Goal: Task Accomplishment & Management: Use online tool/utility

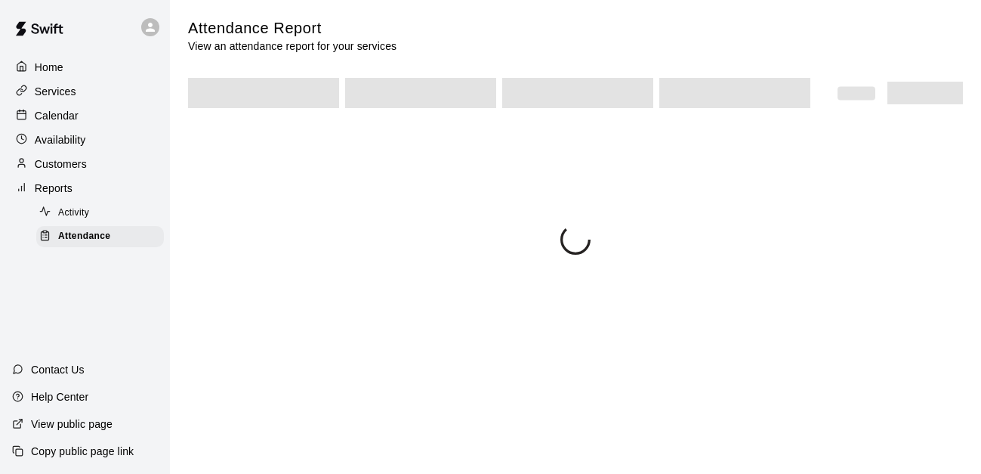
click at [700, 224] on div "Attendance Report View an attendance report for your services" at bounding box center [575, 136] width 775 height 236
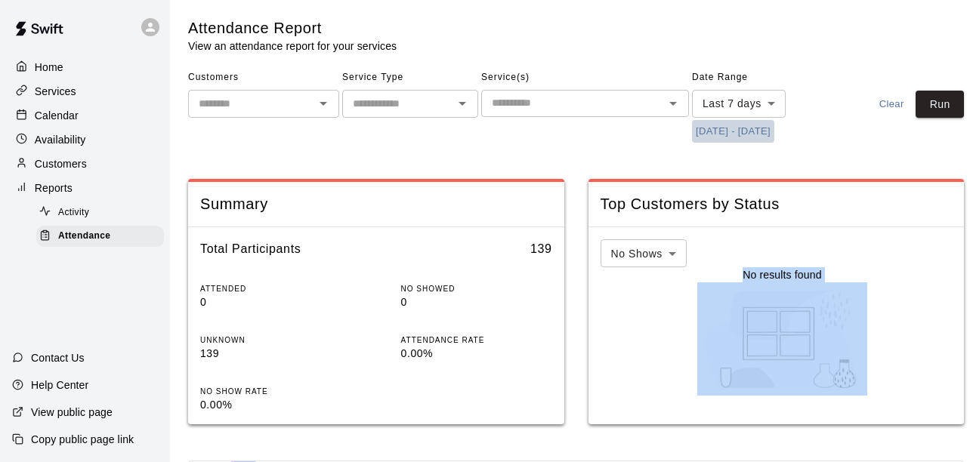
click at [773, 138] on button "[DATE] - [DATE]" at bounding box center [733, 131] width 82 height 23
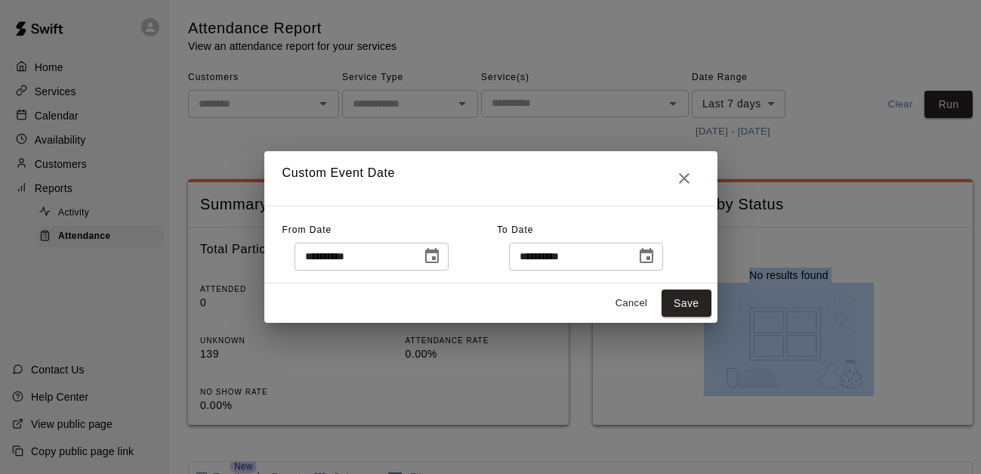
click at [441, 258] on icon "Choose date, selected date is Sep 12, 2025" at bounding box center [432, 256] width 18 height 18
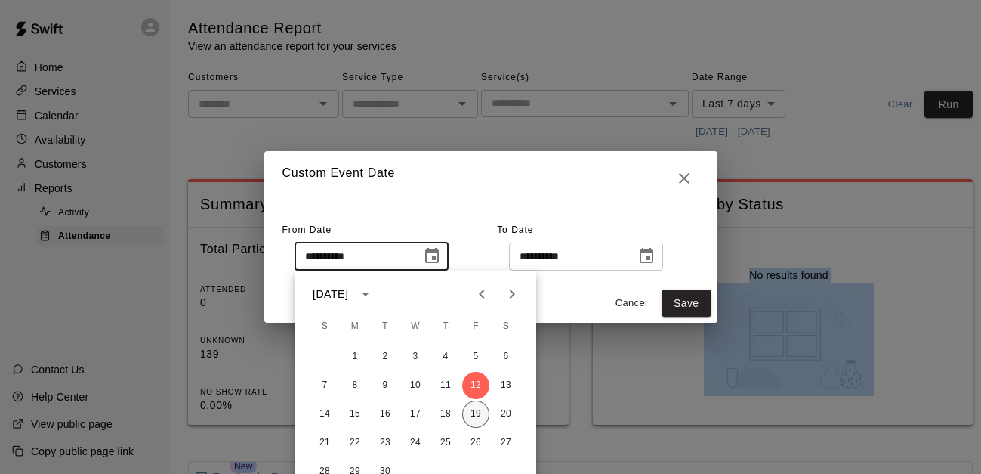
click at [477, 421] on button "19" at bounding box center [475, 413] width 27 height 27
type input "**********"
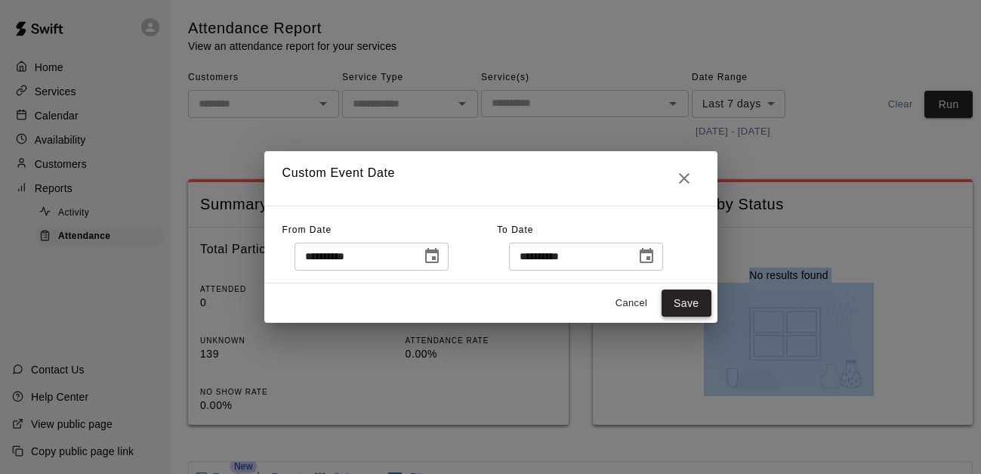
click at [672, 294] on button "Save" at bounding box center [687, 303] width 50 height 28
type input "******"
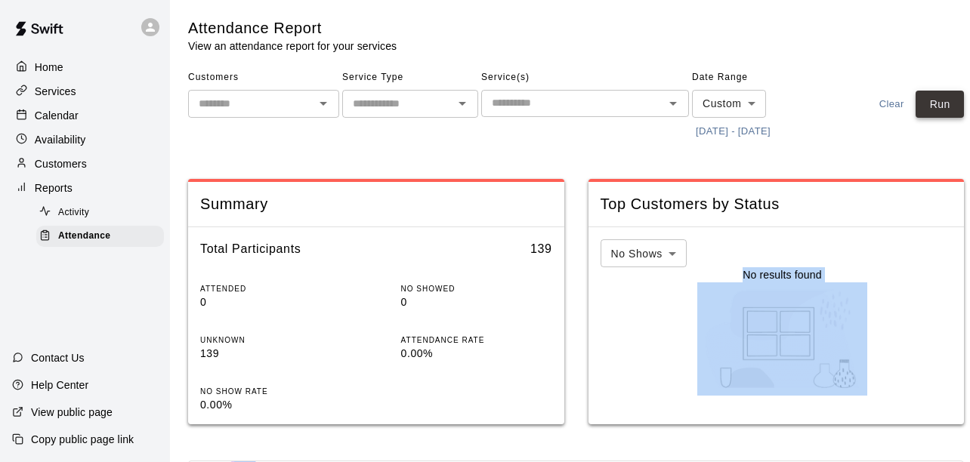
click at [958, 110] on button "Run" at bounding box center [939, 105] width 48 height 28
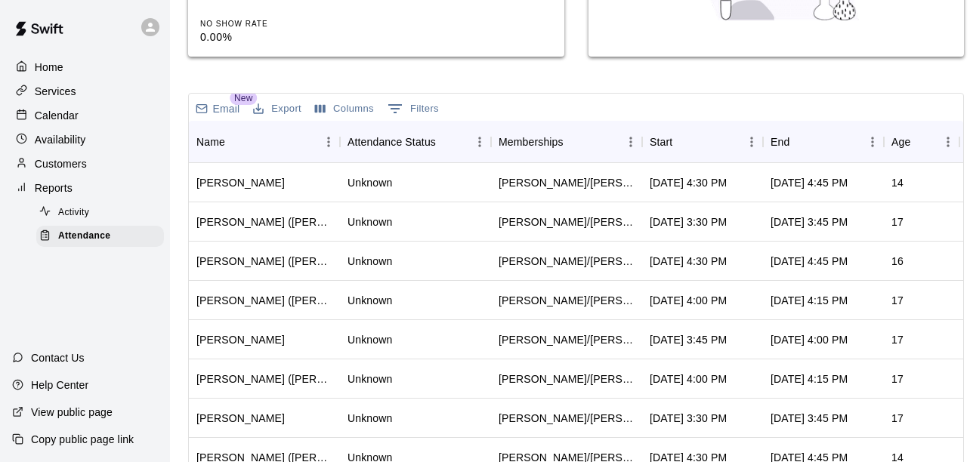
scroll to position [369, 0]
click at [688, 149] on button "Sort" at bounding box center [682, 141] width 21 height 21
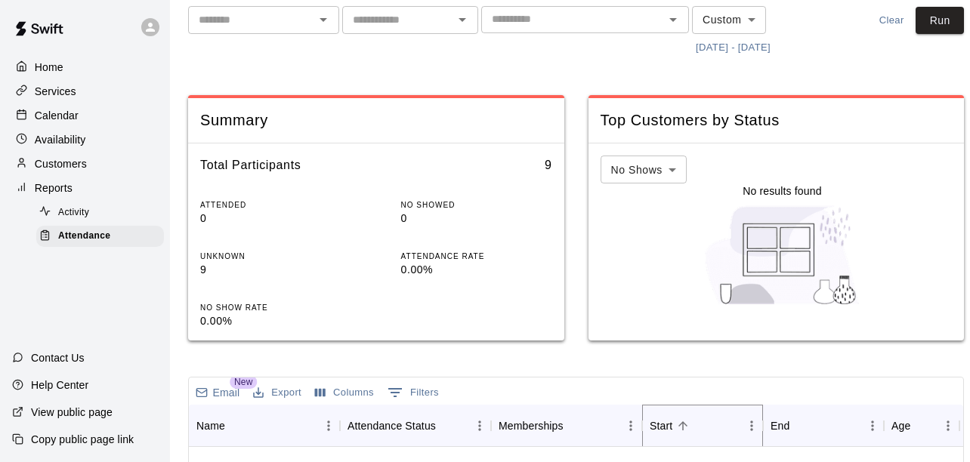
scroll to position [0, 0]
